Goal: Task Accomplishment & Management: Use online tool/utility

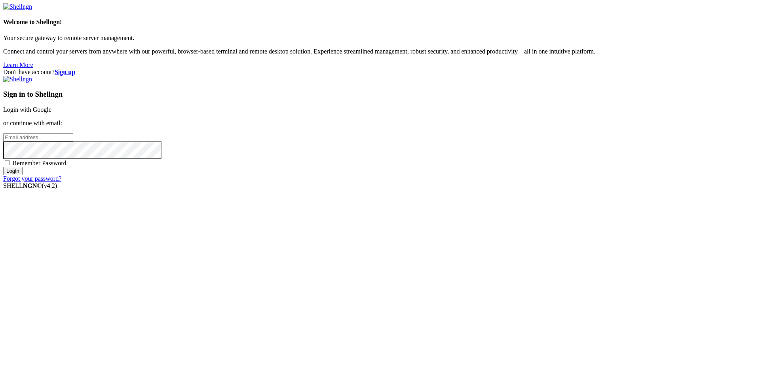
click at [51, 113] on link "Login with Google" at bounding box center [27, 109] width 48 height 7
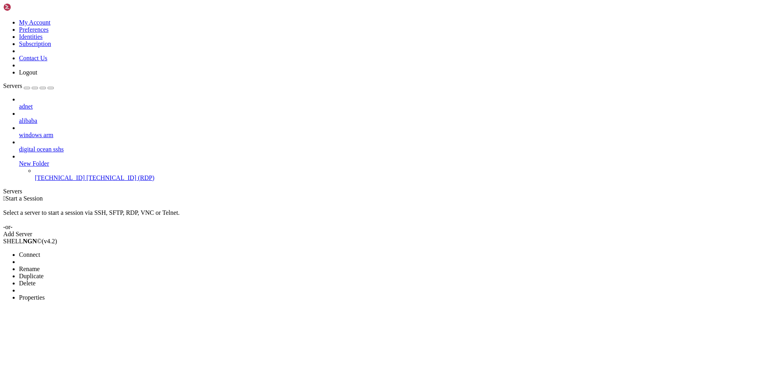
click at [40, 251] on span "Connect" at bounding box center [29, 254] width 21 height 7
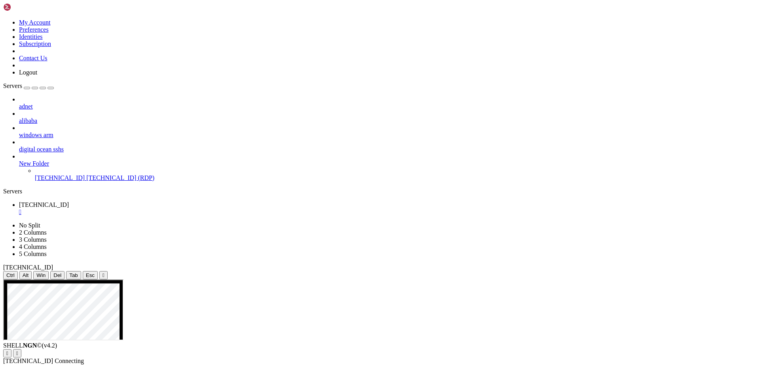
click at [79, 181] on div "adnet alibaba windows arm digital ocean sshs New Folder [TECHNICAL_ID] [TECHNIC…" at bounding box center [380, 138] width 754 height 85
click at [66, 181] on div "adnet alibaba windows arm digital ocean sshs New Folder [TECHNICAL_ID] [TECHNIC…" at bounding box center [380, 138] width 754 height 85
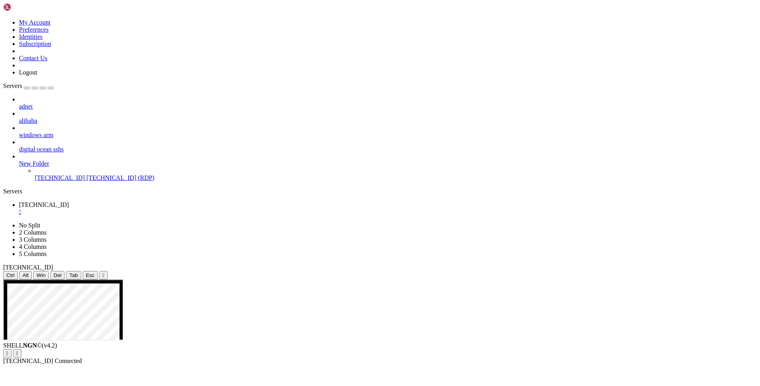
drag, startPoint x: 104, startPoint y: 426, endPoint x: 16, endPoint y: 346, distance: 118.8
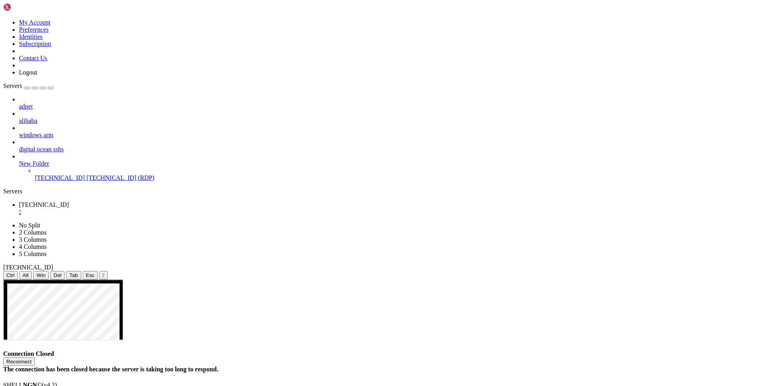
click at [155, 208] on div "" at bounding box center [388, 211] width 738 height 7
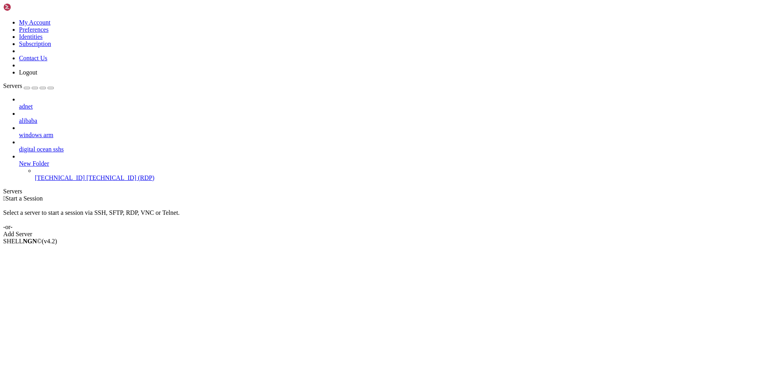
click at [216, 195] on div " Start a Session Select a server to start a session via SSH, SFTP, RDP, VNC or…" at bounding box center [380, 216] width 754 height 43
